Goal: Navigation & Orientation: Find specific page/section

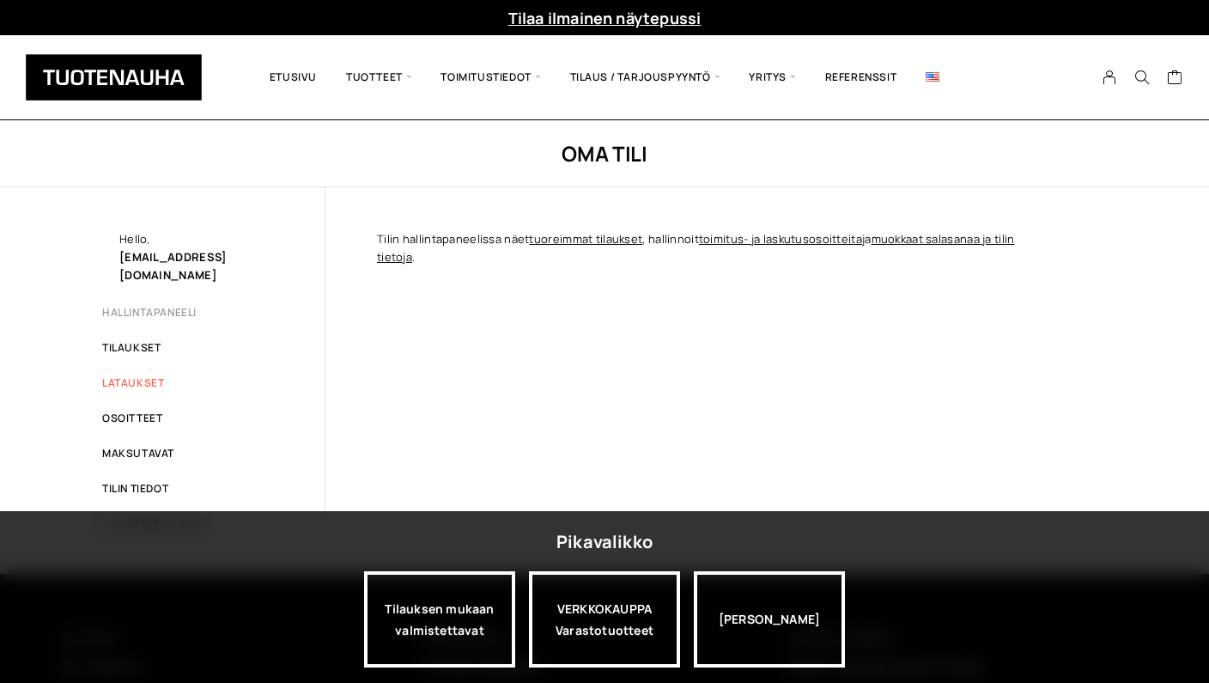
click at [133, 375] on link "Lataukset" at bounding box center [133, 382] width 62 height 15
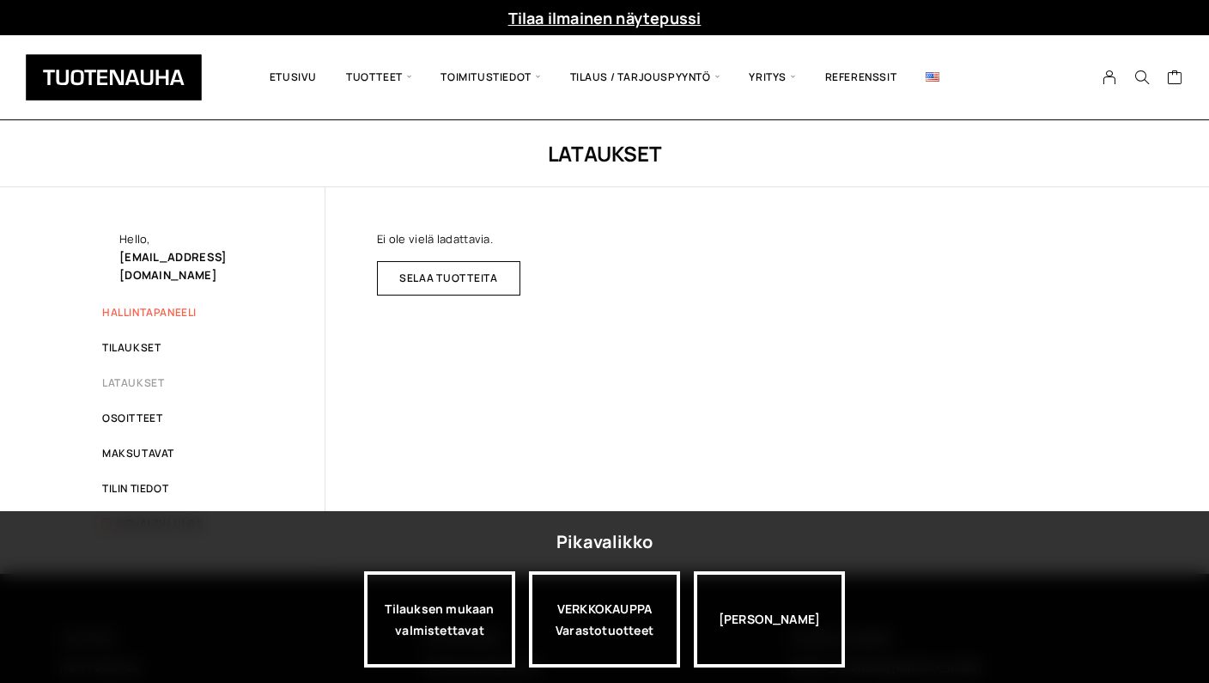
click at [153, 305] on link "Hallintapaneeli" at bounding box center [149, 312] width 94 height 15
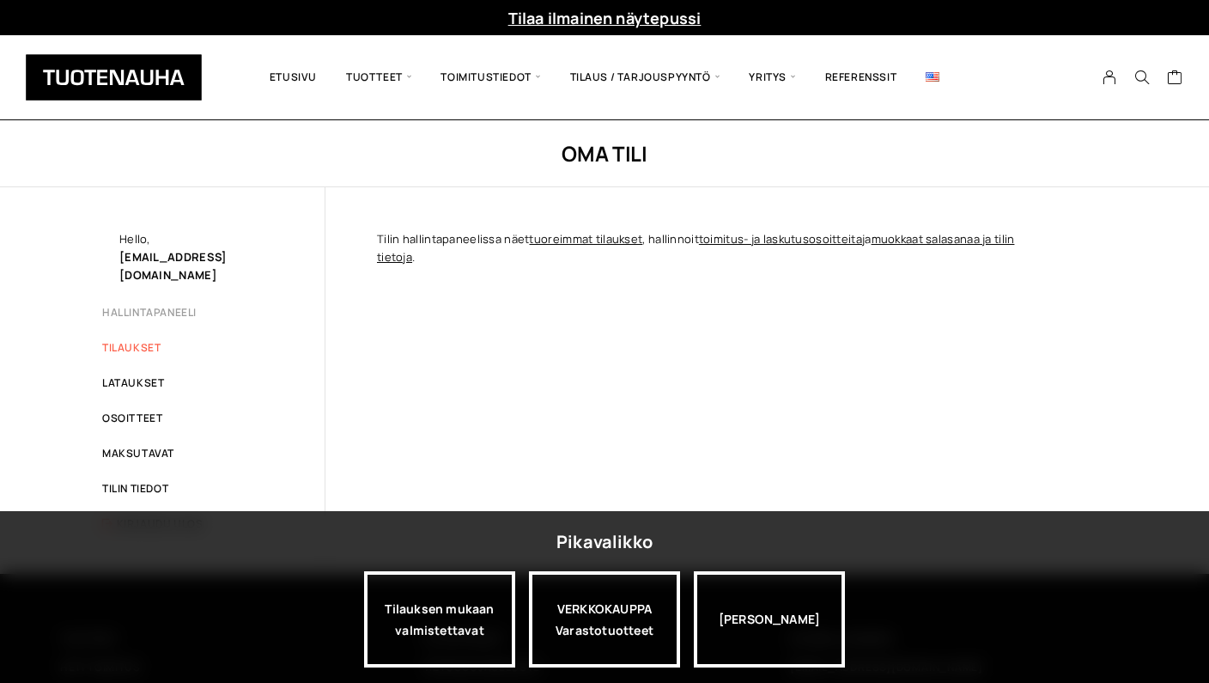
click at [133, 340] on link "Tilaukset" at bounding box center [131, 347] width 58 height 15
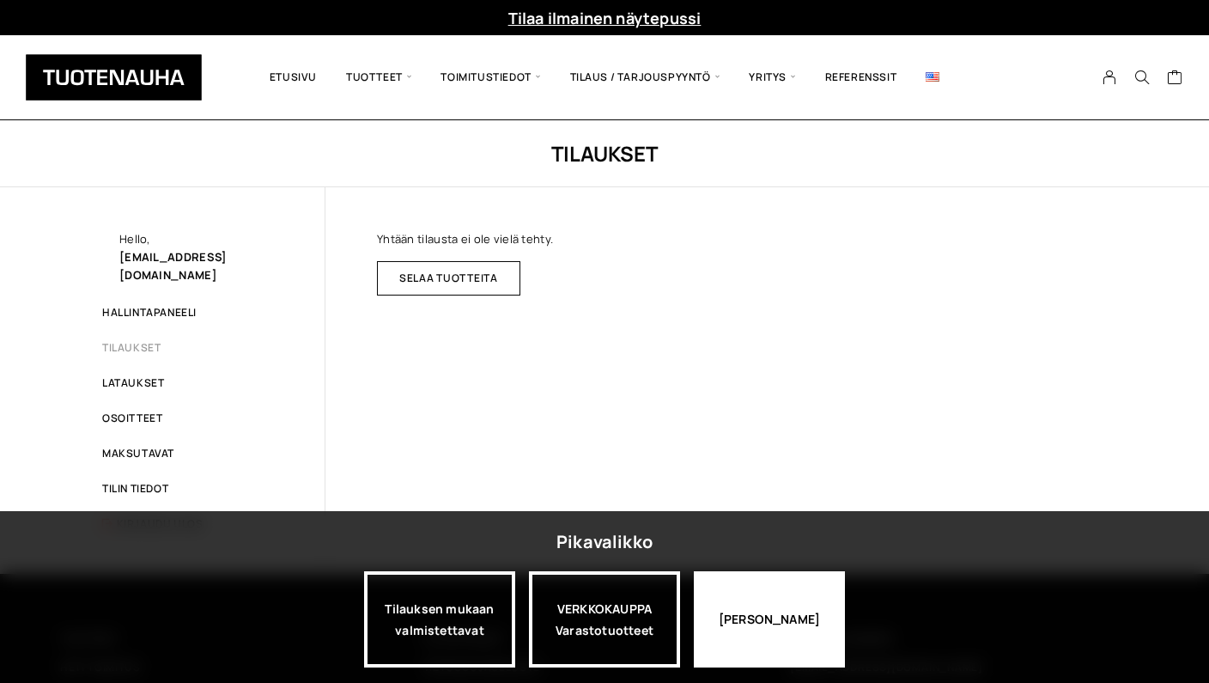
click at [775, 624] on div "[PERSON_NAME]" at bounding box center [769, 619] width 151 height 96
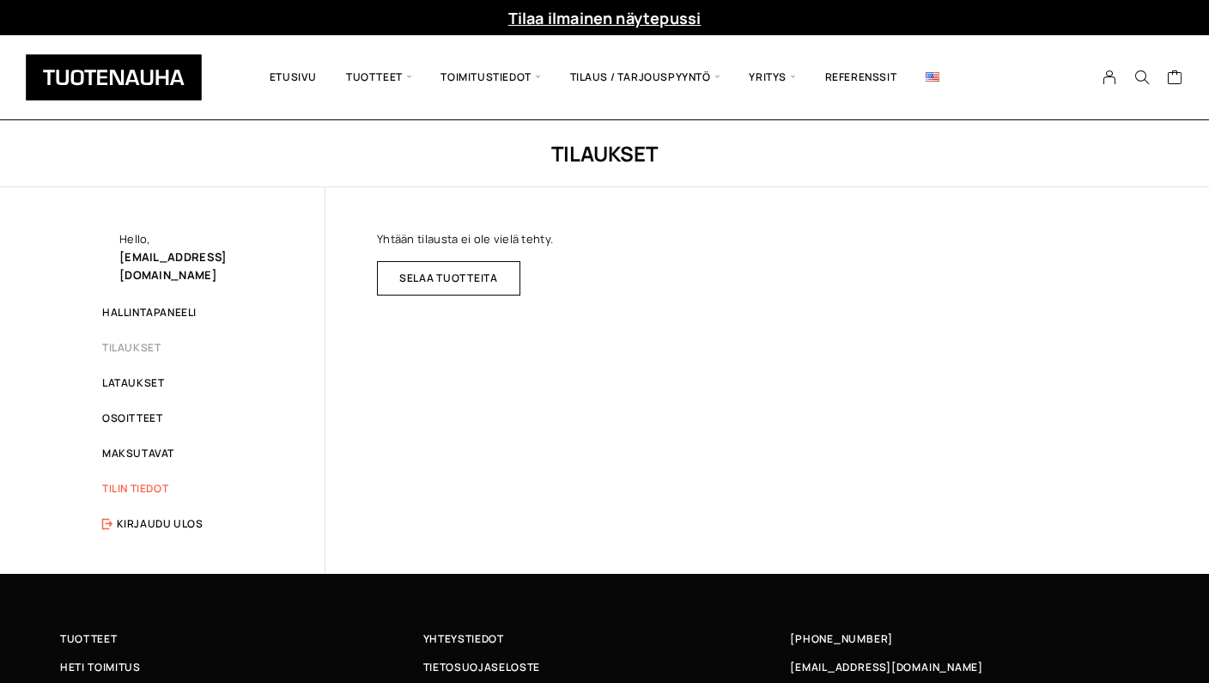
click at [137, 481] on link "Tilin tiedot" at bounding box center [135, 488] width 66 height 15
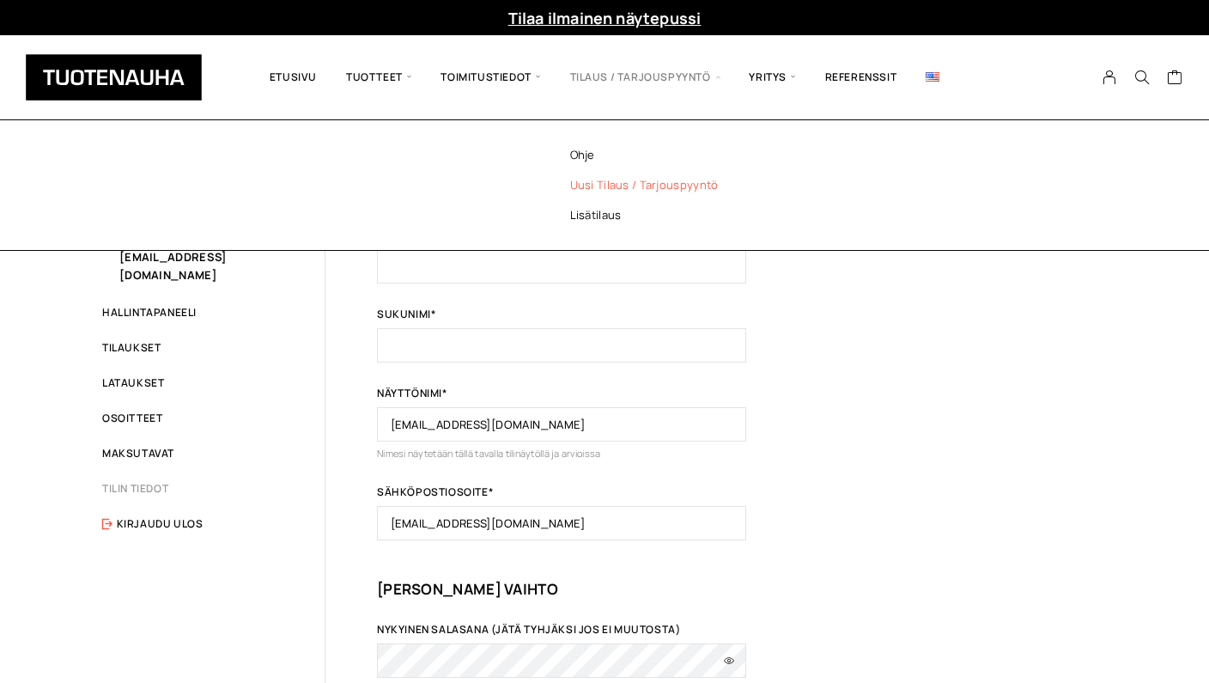
click at [671, 187] on link "Uusi tilaus / tarjouspyyntö" at bounding box center [667, 185] width 249 height 30
